Goal: Task Accomplishment & Management: Manage account settings

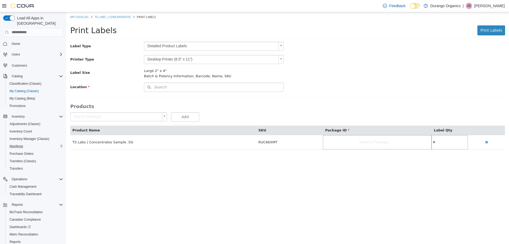
click at [31, 143] on div "Manifests" at bounding box center [35, 146] width 56 height 6
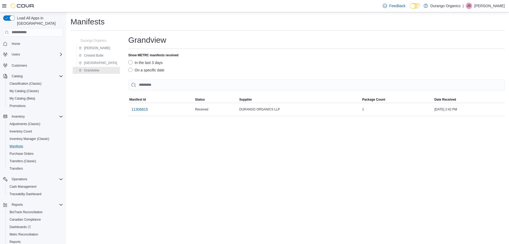
click at [21, 142] on button "Manifests" at bounding box center [35, 145] width 60 height 7
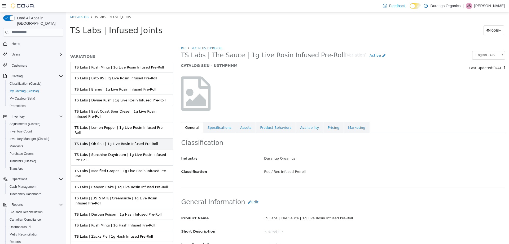
scroll to position [53, 0]
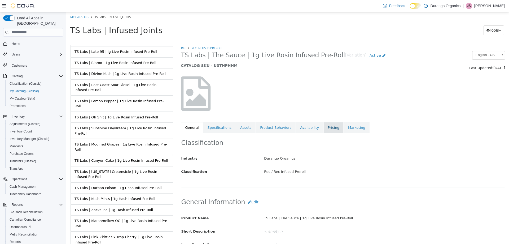
click at [323, 128] on link "Pricing" at bounding box center [333, 127] width 20 height 11
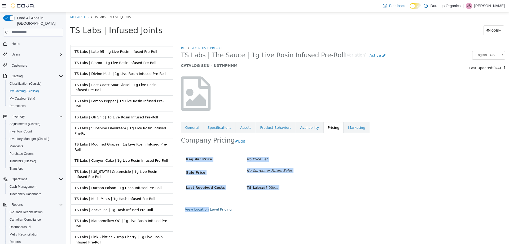
click at [205, 149] on div "Company Pricing Edit Regular Price No Price Set Sale Price No Current or Future…" at bounding box center [343, 141] width 324 height 17
click at [206, 208] on link "View Location Level Pricing" at bounding box center [208, 209] width 47 height 4
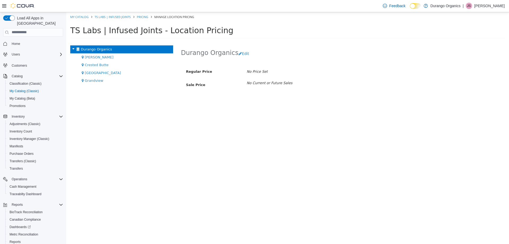
click at [86, 84] on div "Durango Organics Cortez Crested Butte Durango Grandview" at bounding box center [121, 144] width 111 height 198
click at [87, 82] on div "Grandview" at bounding box center [121, 80] width 103 height 8
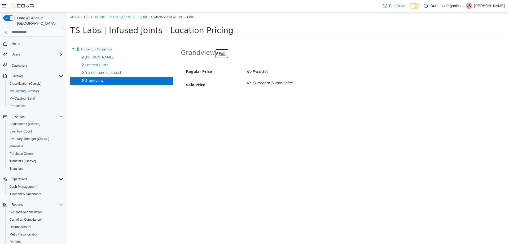
click at [218, 56] on button "Edit" at bounding box center [222, 54] width 14 height 10
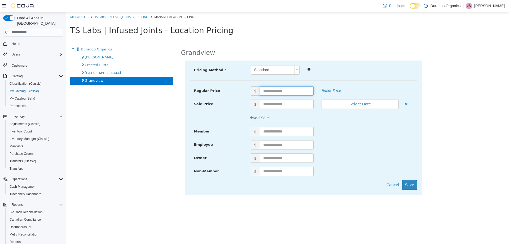
click at [289, 92] on input "text" at bounding box center [287, 90] width 54 height 9
type input "*****"
click at [410, 183] on button "Save" at bounding box center [409, 184] width 15 height 10
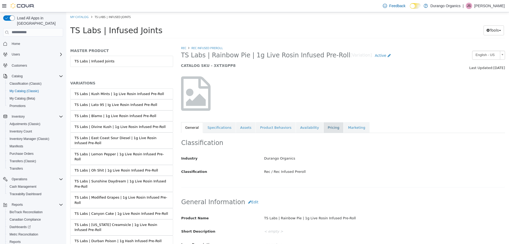
click at [324, 128] on link "Pricing" at bounding box center [333, 127] width 20 height 11
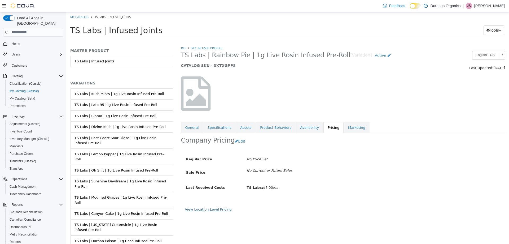
click at [204, 210] on link "View Location Level Pricing" at bounding box center [208, 209] width 47 height 4
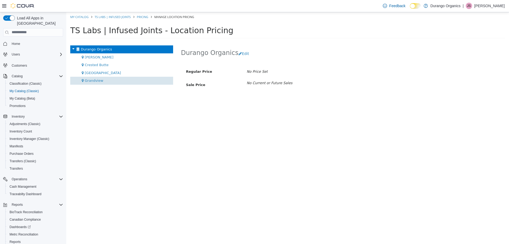
click at [96, 80] on span "Grandview" at bounding box center [94, 80] width 19 height 4
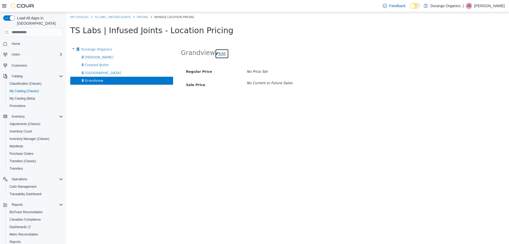
click at [218, 54] on button "Edit" at bounding box center [222, 54] width 14 height 10
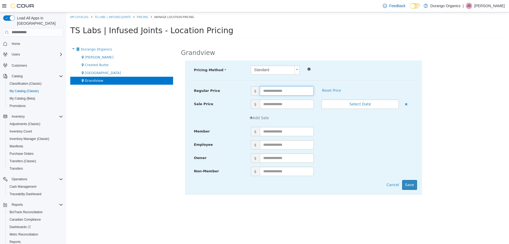
click at [271, 91] on input "text" at bounding box center [287, 90] width 54 height 9
type input "*****"
click at [410, 181] on button "Save" at bounding box center [409, 184] width 15 height 10
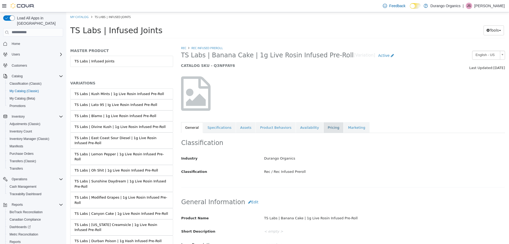
drag, startPoint x: 324, startPoint y: 130, endPoint x: 321, endPoint y: 129, distance: 3.1
click at [323, 130] on link "Pricing" at bounding box center [333, 127] width 20 height 11
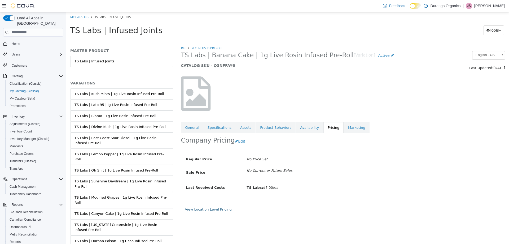
click at [203, 208] on link "View Location Level Pricing" at bounding box center [208, 209] width 47 height 4
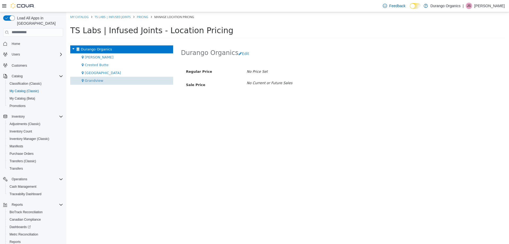
click at [99, 83] on div "Grandview" at bounding box center [121, 80] width 103 height 8
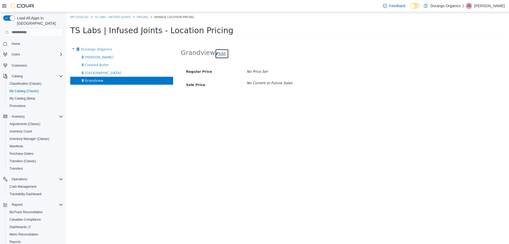
click at [217, 55] on button "Edit" at bounding box center [222, 54] width 14 height 10
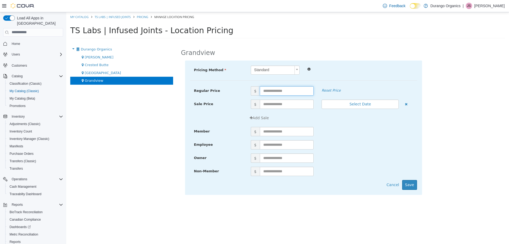
click at [270, 87] on input "text" at bounding box center [287, 90] width 54 height 9
type input "*****"
click at [411, 183] on button "Save" at bounding box center [409, 184] width 15 height 10
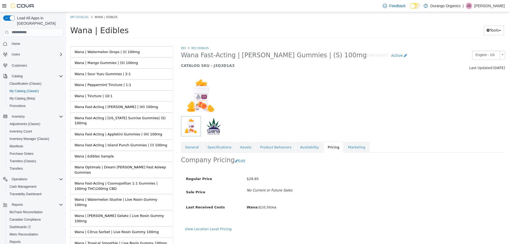
scroll to position [313, 0]
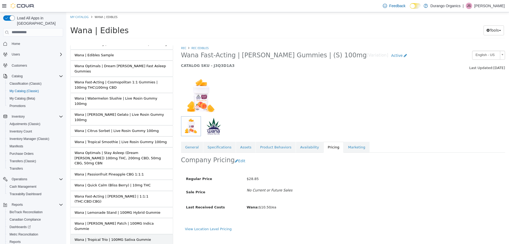
click at [152, 234] on link "Wana | Tropical Trio | 100MG Sativa Gummie" at bounding box center [121, 239] width 103 height 11
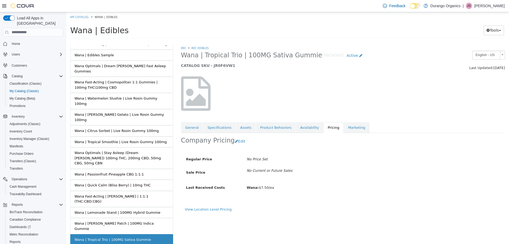
click at [151, 234] on link "Wana | Tropical Trio | 100MG Sativa Gummie" at bounding box center [121, 239] width 103 height 11
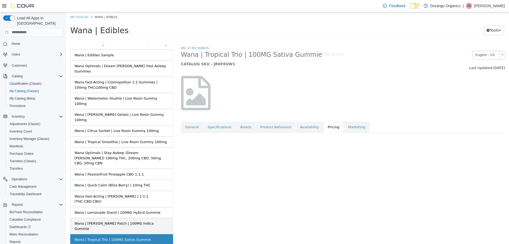
click at [149, 217] on link "Wana | [PERSON_NAME] Patch | 100MG Indica Gummie" at bounding box center [121, 225] width 103 height 16
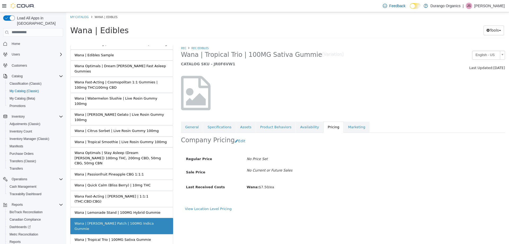
click at [155, 207] on link "Wana | Lemonade Stand | 100MG Hybrid Gummie" at bounding box center [121, 212] width 103 height 11
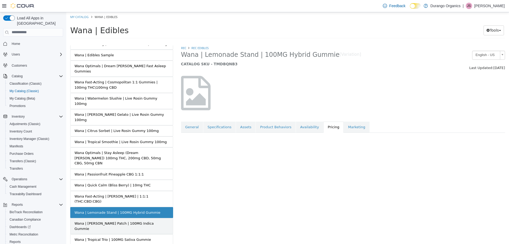
click at [150, 217] on link "Wana | Berry Patch | 100MG Indica Gummie" at bounding box center [121, 225] width 103 height 16
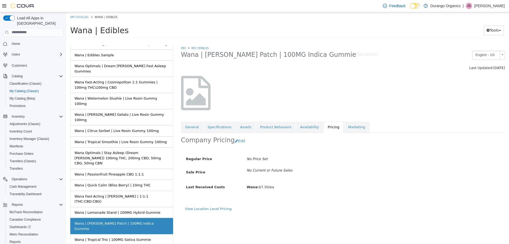
click at [155, 217] on link "Wana | Berry Patch | 100MG Indica Gummie" at bounding box center [121, 225] width 103 height 16
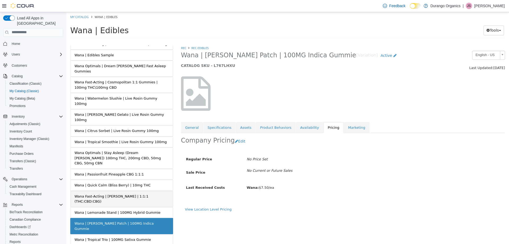
click at [158, 190] on link "Wana Fast-Acting | Margarita | 1:1:1 (THC:CBD:CBG)" at bounding box center [121, 198] width 103 height 16
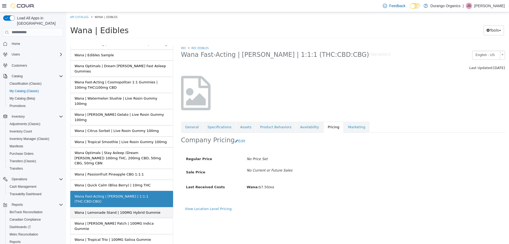
click at [154, 207] on link "Wana | Lemonade Stand | 100MG Hybrid Gummie" at bounding box center [121, 212] width 103 height 11
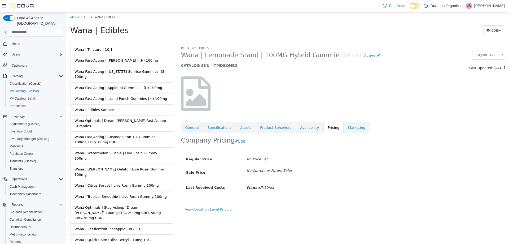
scroll to position [181, 0]
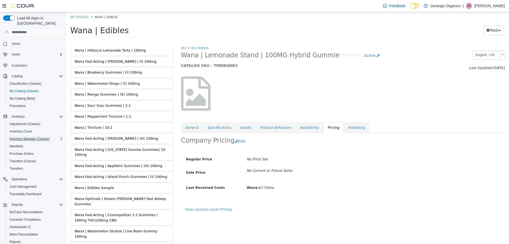
click at [32, 137] on span "Inventory Manager (Classic)" at bounding box center [30, 139] width 40 height 4
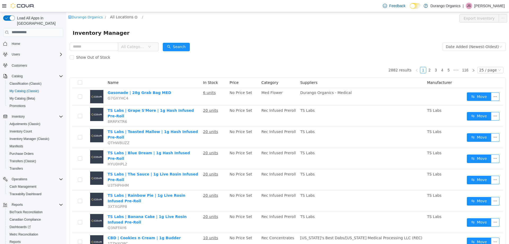
click at [117, 19] on span "All Locations" at bounding box center [121, 17] width 23 height 6
click at [128, 71] on span "Grandview" at bounding box center [139, 73] width 42 height 7
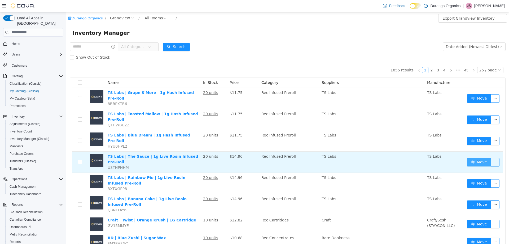
click at [478, 157] on button "Move" at bounding box center [479, 161] width 24 height 8
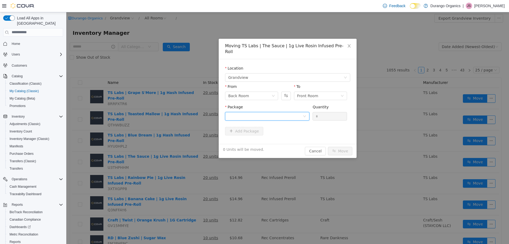
click at [304, 112] on div at bounding box center [267, 116] width 84 height 8
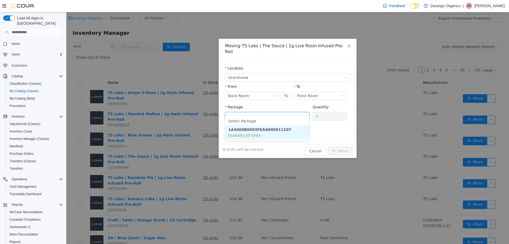
click at [286, 134] on li "1A4000B0003FEAA000011107 Quantity : 20 Units" at bounding box center [267, 132] width 84 height 14
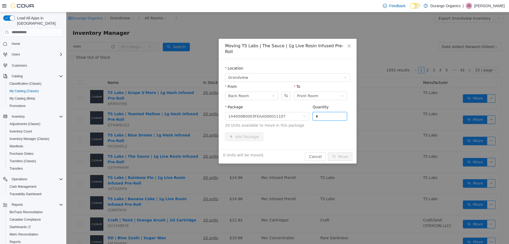
drag, startPoint x: 330, startPoint y: 108, endPoint x: 260, endPoint y: 122, distance: 71.5
click at [260, 121] on span "Package 1A4000B0003FEAA000011107 Quantity * 20 Units available to move in this …" at bounding box center [287, 115] width 125 height 23
type input "**"
click at [328, 152] on button "Move" at bounding box center [340, 156] width 24 height 8
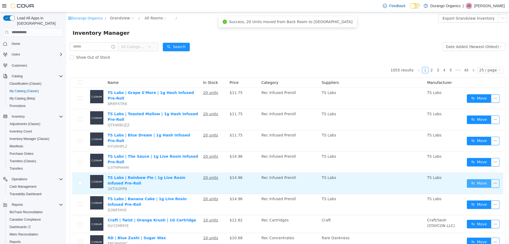
click at [479, 179] on button "Move" at bounding box center [479, 183] width 24 height 8
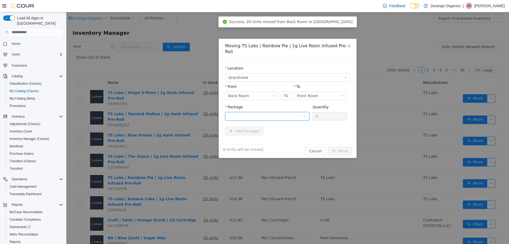
click at [254, 112] on div at bounding box center [265, 116] width 74 height 8
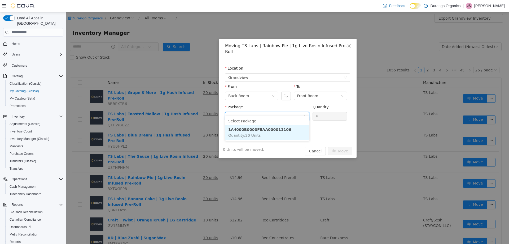
click at [256, 134] on span "Quantity : 20 Units" at bounding box center [244, 135] width 32 height 4
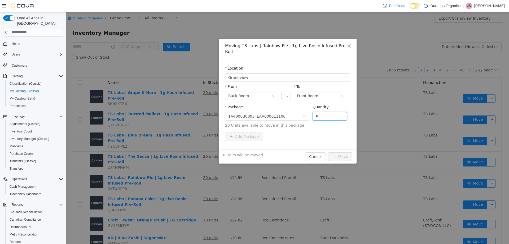
drag, startPoint x: 327, startPoint y: 109, endPoint x: 266, endPoint y: 98, distance: 62.3
click at [308, 107] on span "Package 1A4000B0003FEAA000011106 Quantity * 20 Units available to move in this …" at bounding box center [287, 115] width 125 height 23
type input "**"
click at [328, 152] on button "Move" at bounding box center [340, 156] width 24 height 8
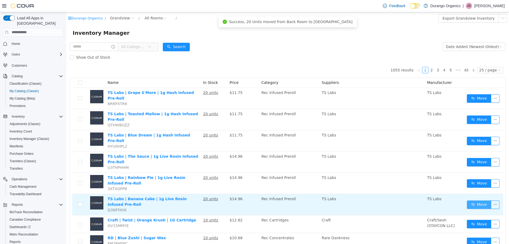
click at [470, 200] on button "Move" at bounding box center [479, 204] width 24 height 8
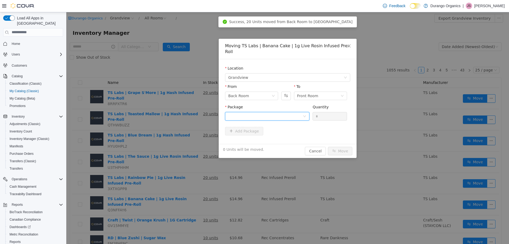
click at [295, 113] on div at bounding box center [265, 116] width 74 height 8
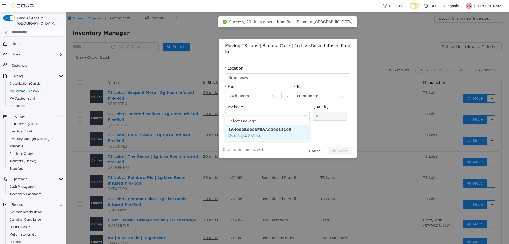
click at [296, 135] on li "1A4000B0003FEAA000011105 Quantity : 20 Units" at bounding box center [267, 132] width 84 height 14
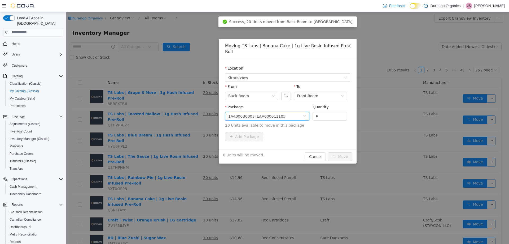
drag, startPoint x: 323, startPoint y: 110, endPoint x: 303, endPoint y: 117, distance: 20.9
click at [308, 112] on span "Package 1A4000B0003FEAA000011105 Quantity * 20 Units available to move in this …" at bounding box center [287, 115] width 125 height 23
type input "**"
click at [328, 152] on button "Move" at bounding box center [340, 156] width 24 height 8
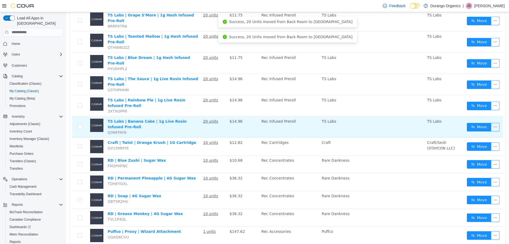
scroll to position [80, 0]
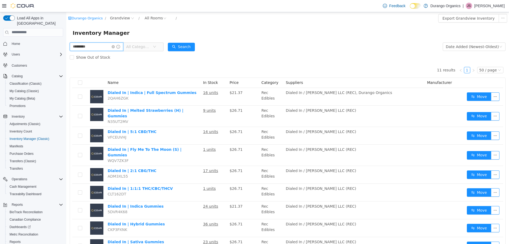
drag, startPoint x: 91, startPoint y: 43, endPoint x: 0, endPoint y: 58, distance: 92.6
click at [66, 58] on html "Durango Organics / Grandview / All Rooms / Export Grandview Inventory Inventory…" at bounding box center [287, 127] width 443 height 231
type input "*****"
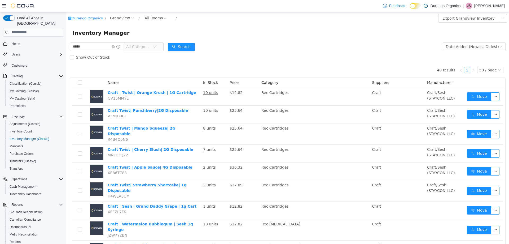
click at [150, 47] on span "All Categories" at bounding box center [138, 46] width 24 height 5
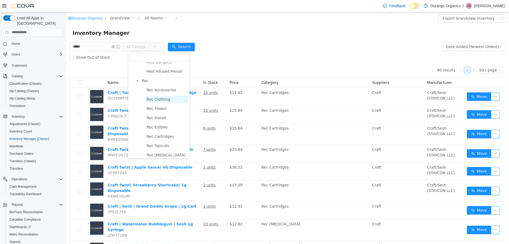
scroll to position [212, 0]
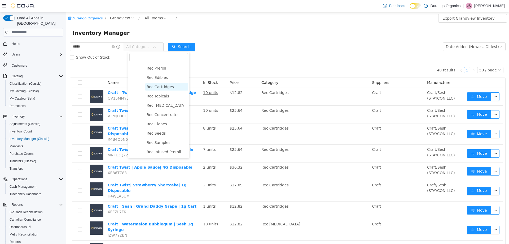
click at [162, 89] on span "Rec Cartridges" at bounding box center [160, 86] width 27 height 4
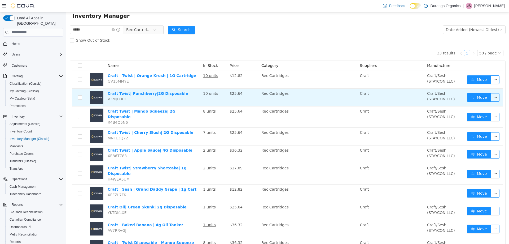
scroll to position [27, 0]
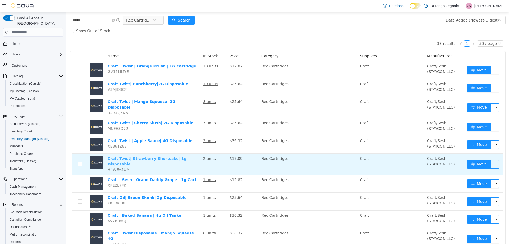
click at [160, 156] on link "Craft Twist| Strawberry Shortcake| 1g Disposable" at bounding box center [147, 161] width 79 height 10
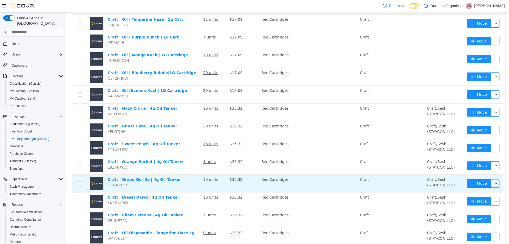
scroll to position [445, 0]
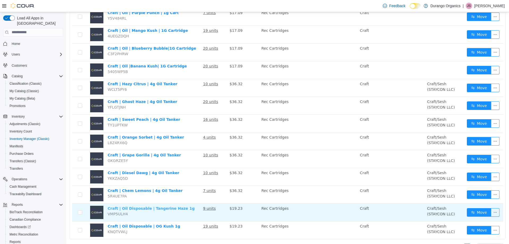
click at [143, 206] on link "Craft | Oil Disposable | Tangerine Haze 1g" at bounding box center [151, 208] width 87 height 4
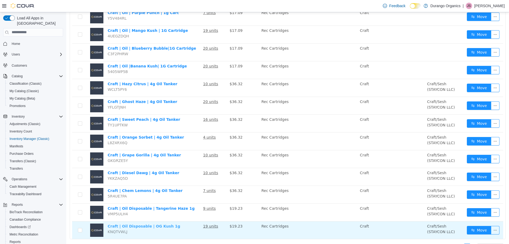
click at [151, 223] on link "Craft | Oil Disposable | OG Kush 1g" at bounding box center [144, 225] width 73 height 4
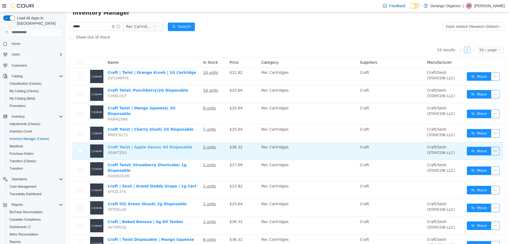
scroll to position [0, 0]
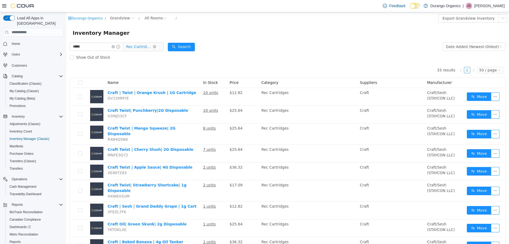
click at [153, 45] on span "Rec Cartridges" at bounding box center [139, 46] width 27 height 8
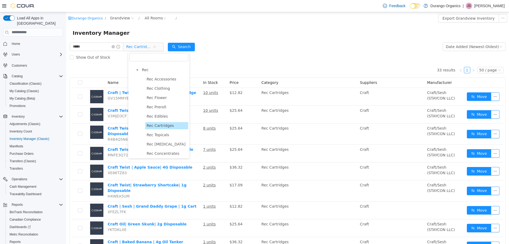
scroll to position [159, 0]
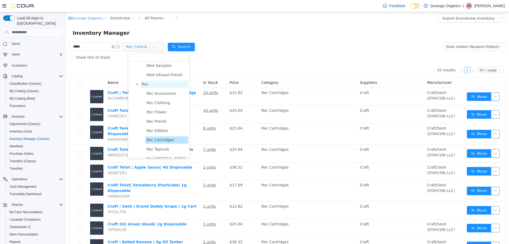
click at [149, 85] on span "Rec" at bounding box center [165, 83] width 48 height 7
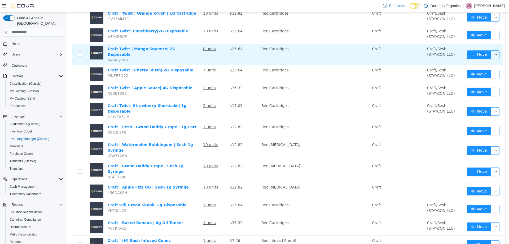
scroll to position [80, 0]
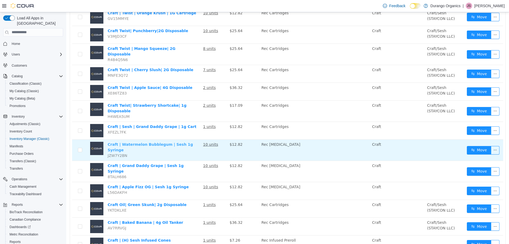
click at [186, 142] on link "Craft | Watermelon Bubblegum | Sesh 1g Syringe" at bounding box center [150, 147] width 85 height 10
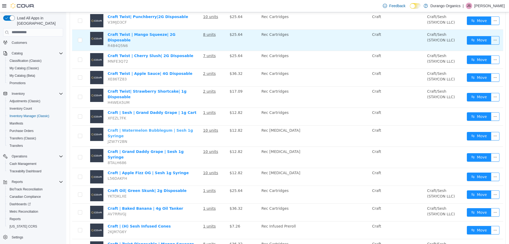
scroll to position [0, 0]
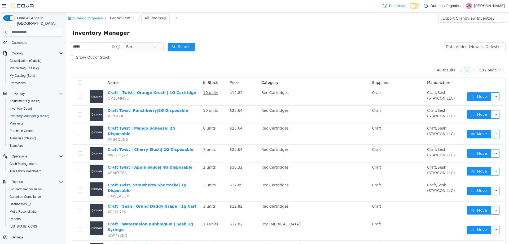
click at [146, 16] on div "All Rooms" at bounding box center [154, 18] width 18 height 8
click at [154, 41] on li "Back Room" at bounding box center [153, 45] width 32 height 8
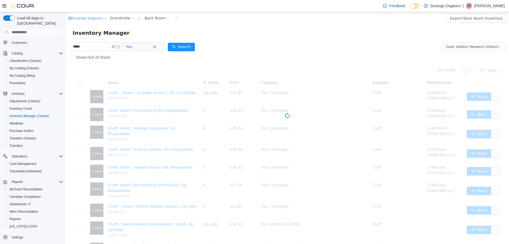
click at [153, 48] on span "Rec" at bounding box center [139, 46] width 27 height 8
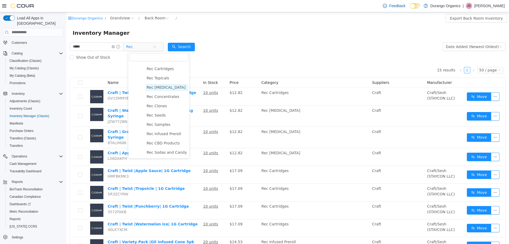
scroll to position [182, 0]
click at [166, 119] on span "Rec Cartridges" at bounding box center [160, 117] width 27 height 4
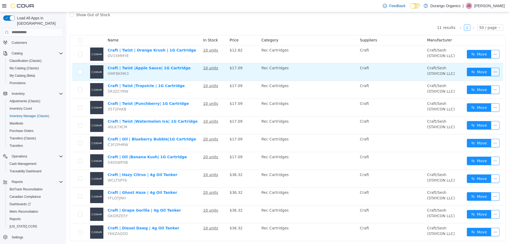
scroll to position [55, 0]
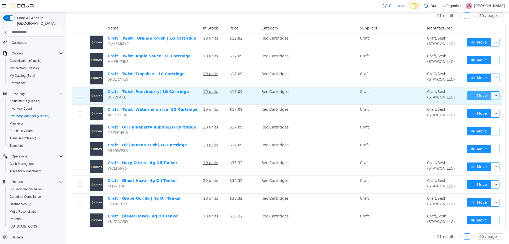
click at [472, 95] on button "Move" at bounding box center [479, 95] width 24 height 8
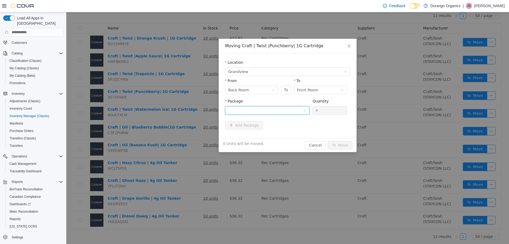
click at [265, 109] on div at bounding box center [265, 110] width 74 height 8
drag, startPoint x: 260, startPoint y: 132, endPoint x: 282, endPoint y: 126, distance: 23.2
click at [260, 133] on li "1A4000B0001C203000273271 Quantity : 10 Units" at bounding box center [267, 132] width 84 height 14
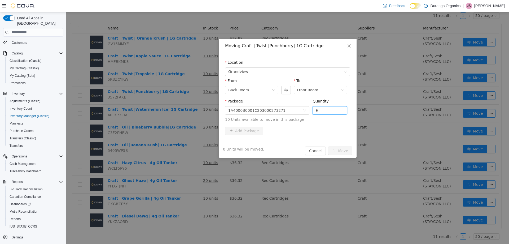
drag, startPoint x: 322, startPoint y: 108, endPoint x: 303, endPoint y: 104, distance: 19.9
click at [305, 105] on span "Package 1A4000B0001C203000273271 Quantity * 10 Units available to move in this …" at bounding box center [287, 110] width 125 height 23
type input "**"
click at [328, 146] on button "Move" at bounding box center [340, 150] width 24 height 8
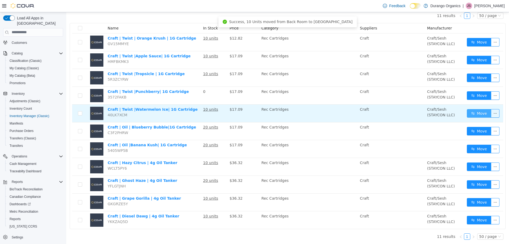
click at [474, 113] on button "Move" at bounding box center [479, 113] width 24 height 8
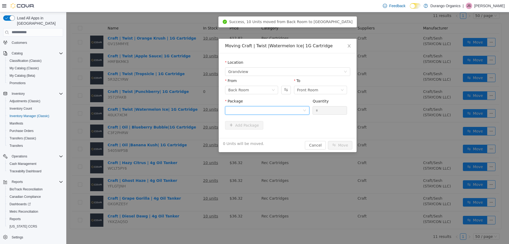
drag, startPoint x: 236, startPoint y: 107, endPoint x: 234, endPoint y: 114, distance: 7.9
click at [235, 106] on div at bounding box center [265, 110] width 74 height 8
click at [251, 130] on strong "1A4000B0001C203000287412" at bounding box center [259, 129] width 63 height 4
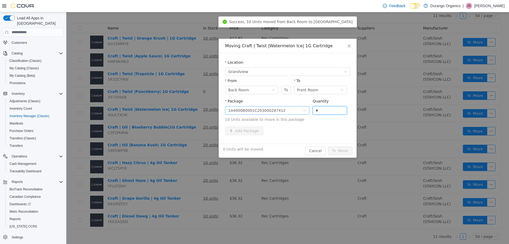
drag, startPoint x: 329, startPoint y: 108, endPoint x: 275, endPoint y: 110, distance: 53.6
click at [275, 110] on span "Package 1A4000B0001C203000287412 Quantity * 10 Units available to move in this …" at bounding box center [287, 110] width 125 height 23
type input "**"
click at [328, 146] on button "Move" at bounding box center [340, 150] width 24 height 8
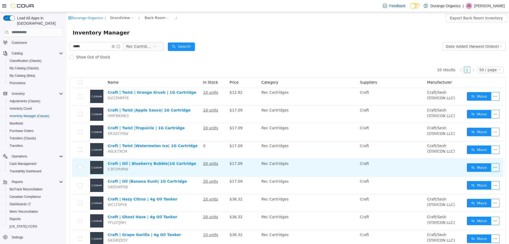
scroll to position [0, 0]
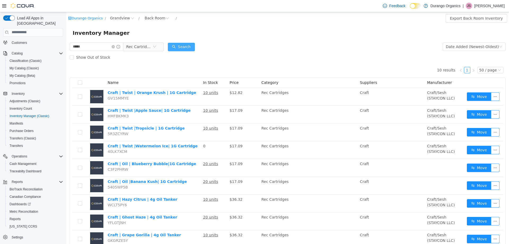
click at [194, 44] on button "Search" at bounding box center [181, 46] width 27 height 8
click at [115, 45] on icon "icon: close-circle" at bounding box center [113, 46] width 3 height 3
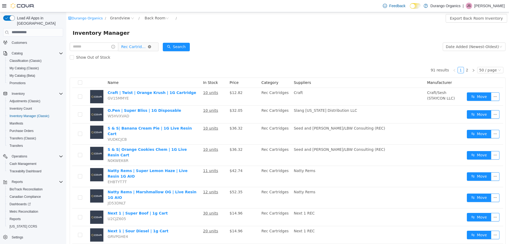
click at [151, 45] on icon "icon: close-circle" at bounding box center [149, 46] width 3 height 3
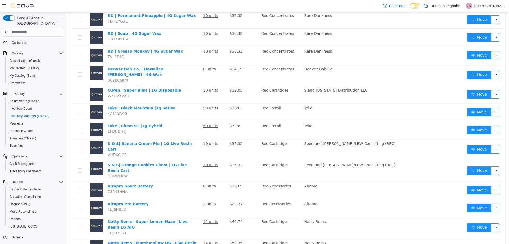
scroll to position [32, 0]
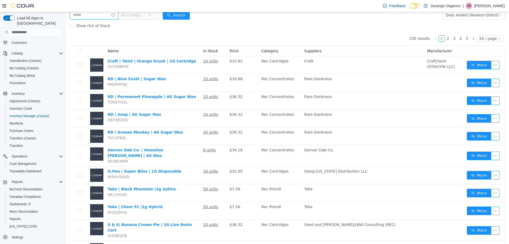
click at [102, 15] on input "text" at bounding box center [94, 15] width 49 height 8
type input "****"
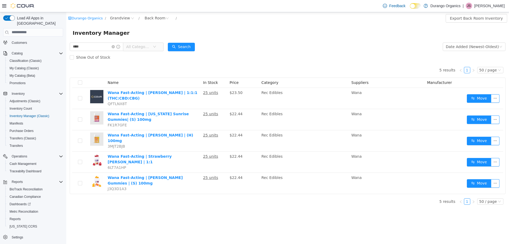
click at [153, 45] on span "All Categories" at bounding box center [139, 46] width 27 height 8
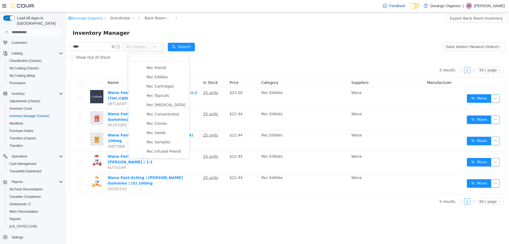
scroll to position [182, 0]
click at [152, 109] on span "Rec Edibles" at bounding box center [157, 107] width 21 height 4
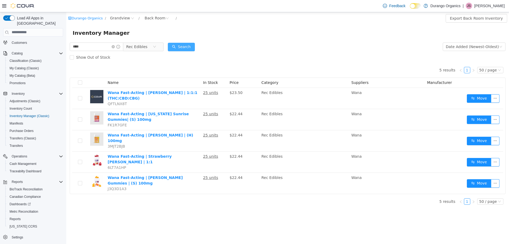
click at [184, 48] on button "Search" at bounding box center [181, 46] width 27 height 8
click at [159, 16] on div "Back Room" at bounding box center [157, 18] width 30 height 8
click at [154, 30] on li "All Rooms" at bounding box center [153, 28] width 32 height 8
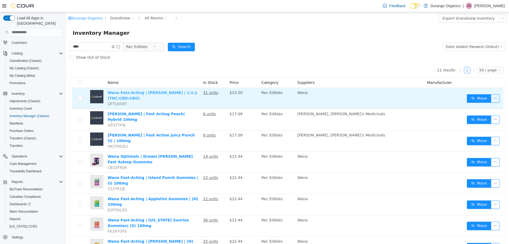
click at [157, 91] on link "Wana Fast-Acting | [PERSON_NAME] | 1:1:1 (THC:CBD:CBG)" at bounding box center [153, 95] width 90 height 10
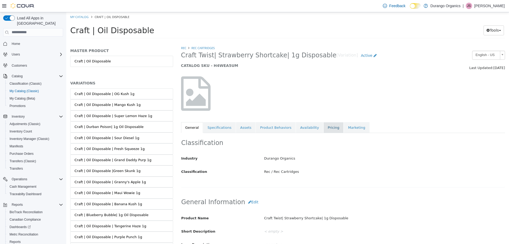
click at [326, 123] on link "Pricing" at bounding box center [333, 127] width 20 height 11
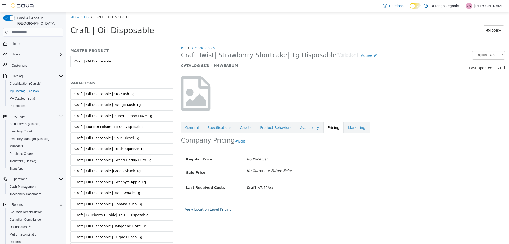
click at [208, 208] on link "View Location Level Pricing" at bounding box center [208, 209] width 47 height 4
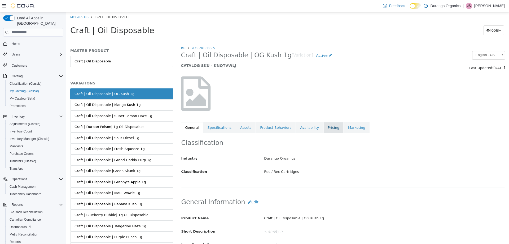
click at [325, 132] on link "Pricing" at bounding box center [333, 127] width 20 height 11
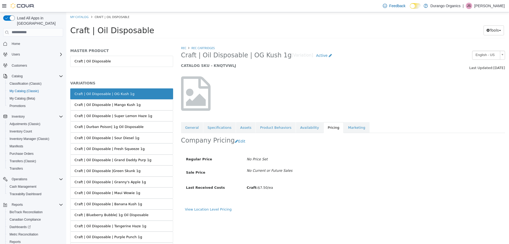
click at [85, 14] on ol "My Catalog Craft | Oil Disposable" at bounding box center [287, 17] width 443 height 10
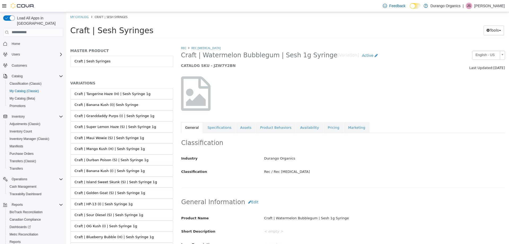
drag, startPoint x: 318, startPoint y: 129, endPoint x: 312, endPoint y: 133, distance: 7.1
click at [323, 130] on link "Pricing" at bounding box center [333, 127] width 20 height 11
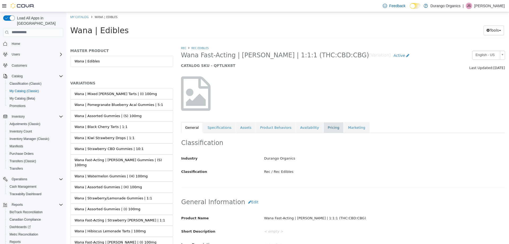
click at [323, 125] on link "Pricing" at bounding box center [333, 127] width 20 height 11
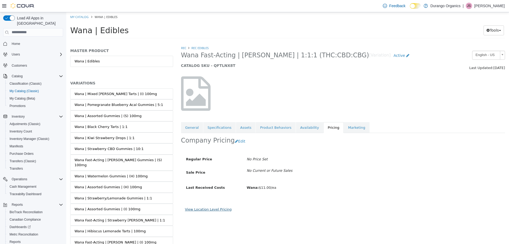
click at [211, 209] on link "View Location Level Pricing" at bounding box center [208, 209] width 47 height 4
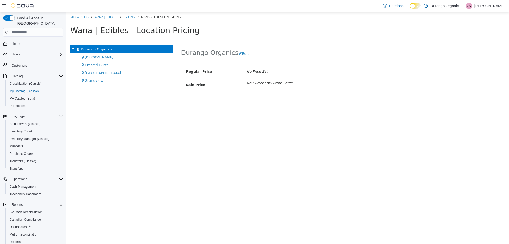
click at [104, 81] on div "Grandview" at bounding box center [121, 80] width 103 height 8
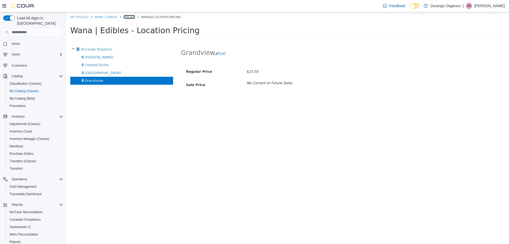
click at [133, 17] on link "Pricing" at bounding box center [129, 17] width 11 height 4
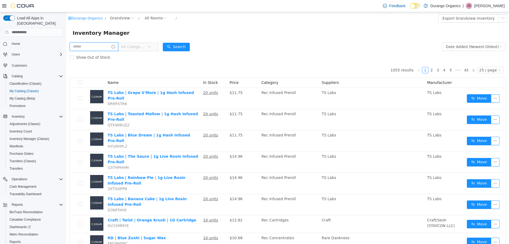
click at [99, 49] on input "text" at bounding box center [94, 46] width 49 height 8
type input "*******"
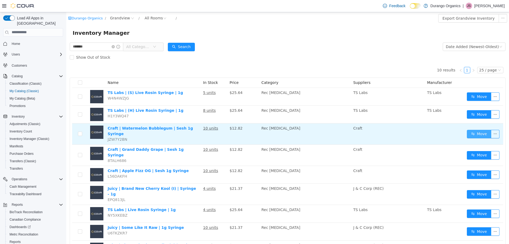
click at [475, 129] on button "Move" at bounding box center [479, 133] width 24 height 8
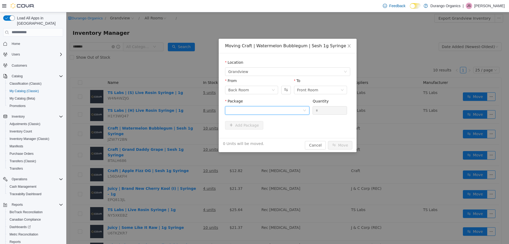
click at [296, 111] on div at bounding box center [265, 110] width 74 height 8
click at [282, 138] on li "1A4000B0001C203000287415 Quantity : 10 Units" at bounding box center [267, 132] width 84 height 14
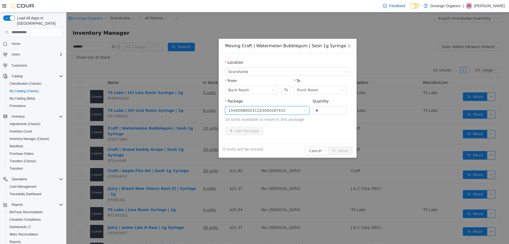
drag, startPoint x: 323, startPoint y: 112, endPoint x: 238, endPoint y: 101, distance: 85.0
click at [254, 102] on span "Package 1A4000B0001C203000287415 Quantity * 10 Units available to move in this …" at bounding box center [287, 110] width 125 height 23
type input "**"
click at [328, 146] on button "Move" at bounding box center [340, 150] width 24 height 8
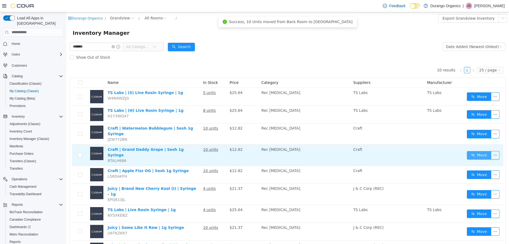
click at [469, 151] on button "Move" at bounding box center [479, 155] width 24 height 8
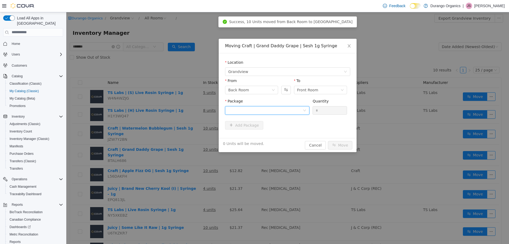
click at [280, 111] on div at bounding box center [265, 110] width 74 height 8
click at [288, 134] on li "1A4000B0001C203000287414 Quantity : 10 Units" at bounding box center [267, 132] width 84 height 14
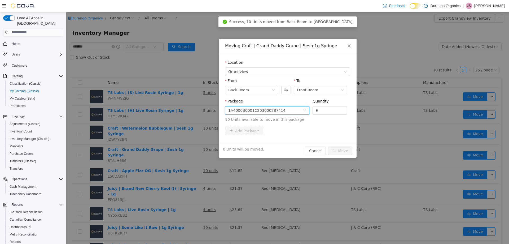
drag, startPoint x: 326, startPoint y: 107, endPoint x: 296, endPoint y: 118, distance: 32.0
click at [297, 120] on span "Package 1A4000B0001C203000287414 Quantity * 10 Units available to move in this …" at bounding box center [287, 110] width 125 height 23
type input "**"
click at [328, 146] on button "Move" at bounding box center [340, 150] width 24 height 8
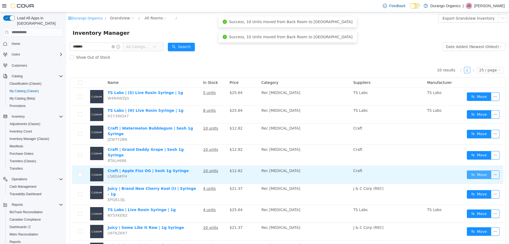
click at [477, 170] on button "Move" at bounding box center [479, 174] width 24 height 8
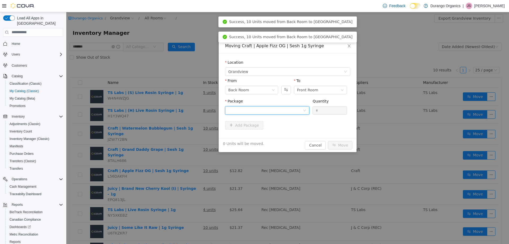
click at [296, 107] on div at bounding box center [265, 110] width 74 height 8
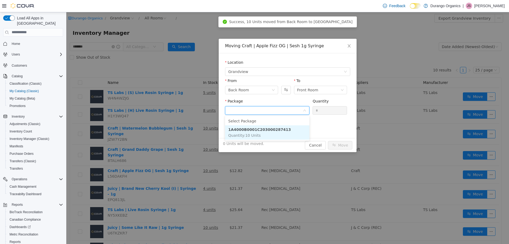
click at [286, 128] on li "1A4000B0001C203000287413 Quantity : 10 Units" at bounding box center [267, 132] width 84 height 14
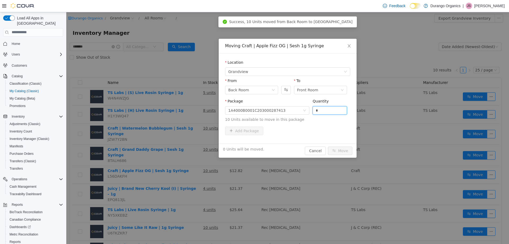
drag, startPoint x: 323, startPoint y: 110, endPoint x: 295, endPoint y: 118, distance: 29.3
click at [305, 116] on span "Package 1A4000B0001C203000287413 Quantity * 10 Units available to move in this …" at bounding box center [287, 110] width 125 height 23
type input "**"
click at [328, 146] on button "Move" at bounding box center [340, 150] width 24 height 8
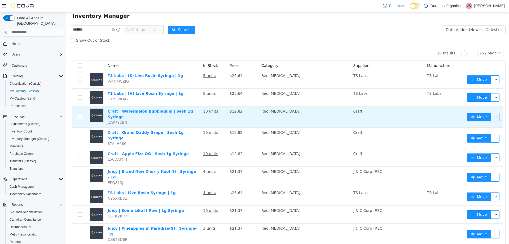
scroll to position [37, 0]
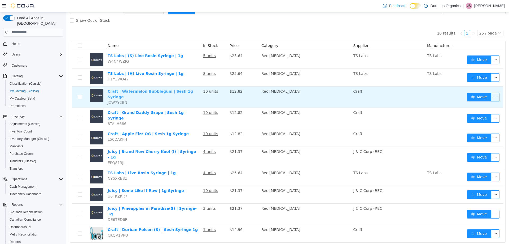
click at [166, 92] on link "Craft | Watermelon Bubblegum | Sesh 1g Syringe" at bounding box center [150, 94] width 85 height 10
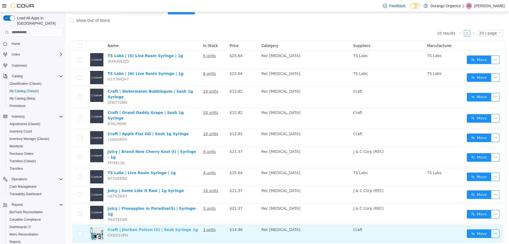
click at [171, 227] on link "Craft | Durban Poison (S) | Sesh Syringe 1g" at bounding box center [153, 229] width 90 height 4
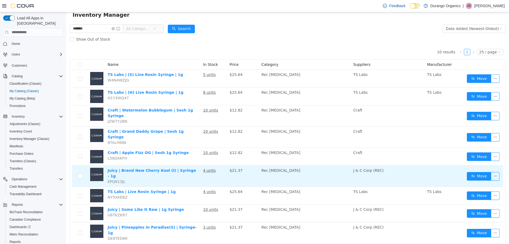
scroll to position [0, 0]
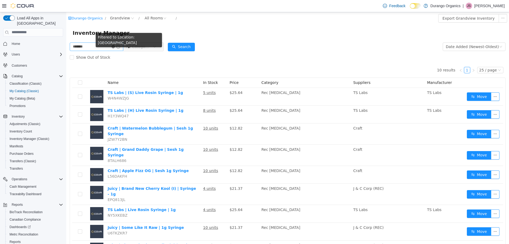
click at [115, 46] on icon "icon: close-circle" at bounding box center [113, 46] width 3 height 3
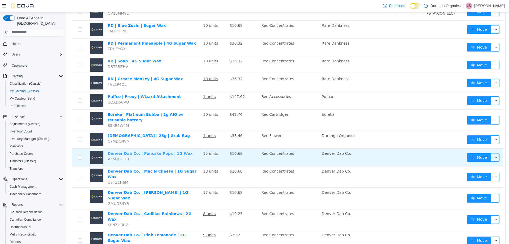
scroll to position [303, 0]
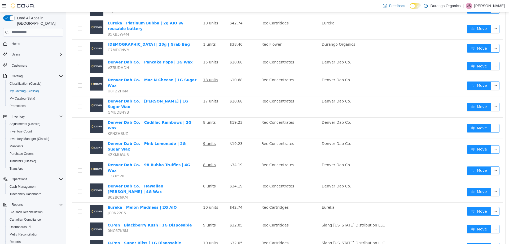
click at [481, 226] on li "50 / page" at bounding box center [488, 227] width 26 height 8
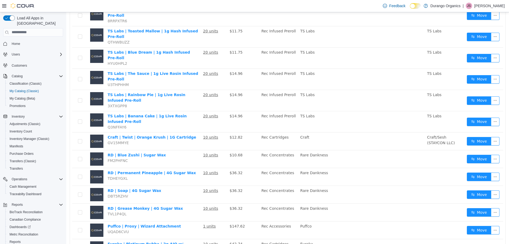
scroll to position [0, 0]
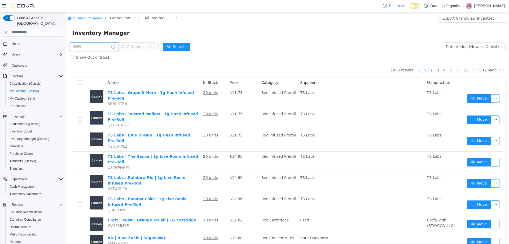
click at [93, 44] on input "text" at bounding box center [94, 46] width 49 height 8
click at [77, 48] on input "text" at bounding box center [94, 46] width 49 height 8
type input "******"
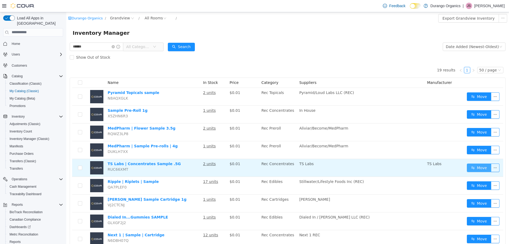
click at [467, 165] on button "Move" at bounding box center [479, 167] width 24 height 8
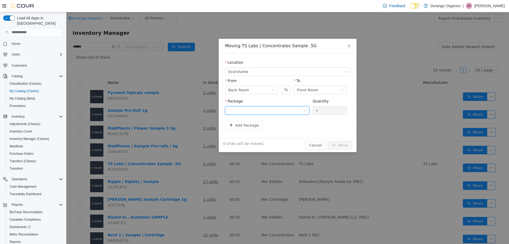
click at [295, 111] on div at bounding box center [265, 110] width 74 height 8
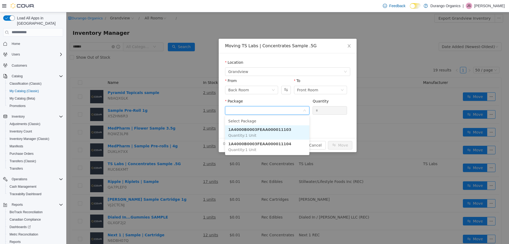
click at [297, 130] on li "1A4000B0003FEAA000011103 Quantity : 1 Unit" at bounding box center [267, 132] width 84 height 14
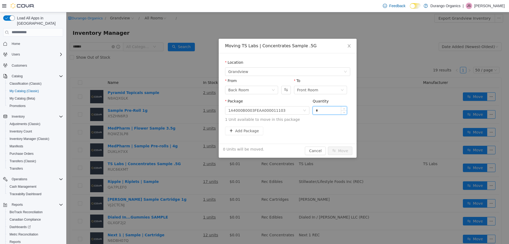
click at [322, 111] on input "*" at bounding box center [330, 110] width 34 height 8
type input "*"
click at [328, 146] on button "Move" at bounding box center [340, 150] width 24 height 8
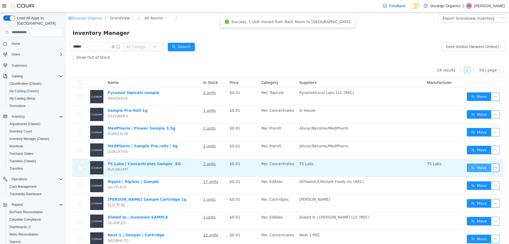
click at [475, 164] on button "Move" at bounding box center [479, 167] width 24 height 8
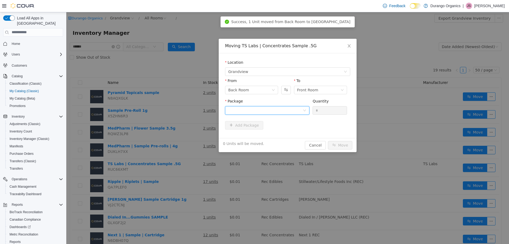
click at [293, 108] on div at bounding box center [265, 110] width 74 height 8
click at [282, 129] on li "1A4000B0003FEAA000011104 Quantity : 1 Unit" at bounding box center [267, 132] width 84 height 14
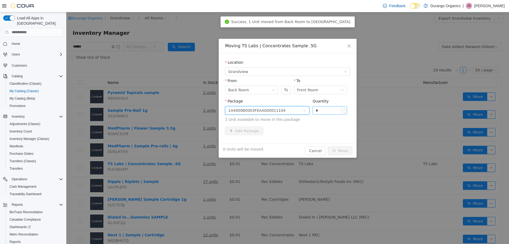
click at [321, 106] on input "*" at bounding box center [330, 110] width 34 height 8
type input "*"
click at [328, 146] on button "Move" at bounding box center [340, 150] width 24 height 8
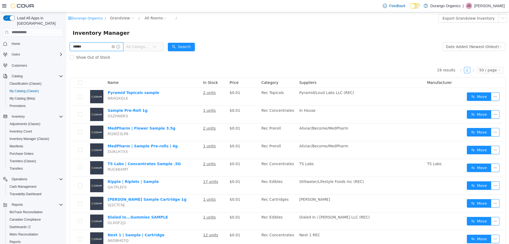
drag, startPoint x: 60, startPoint y: 49, endPoint x: 11, endPoint y: 44, distance: 49.8
click at [66, 44] on html "Durango Organics / Grandview / All Rooms / Export Grandview Inventory Inventory…" at bounding box center [287, 127] width 443 height 231
type input "******"
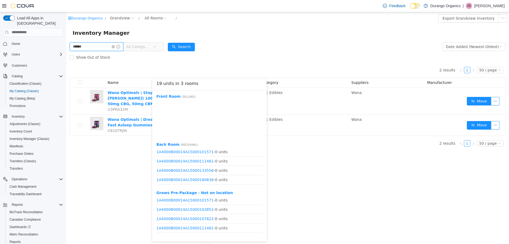
scroll to position [322, 0]
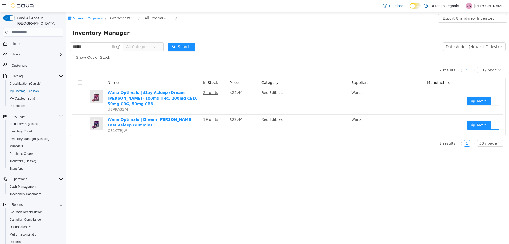
click at [288, 161] on div "Durango Organics / Grandview / All Rooms / Export Grandview Inventory Inventory…" at bounding box center [287, 127] width 443 height 231
